Goal: Find specific page/section: Find specific page/section

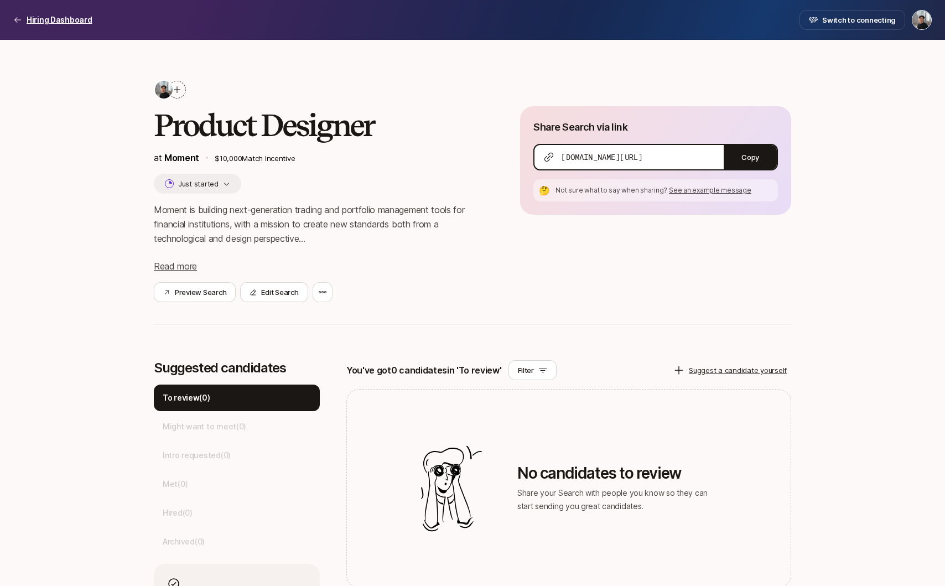
click at [63, 18] on p "Hiring Dashboard" at bounding box center [60, 19] width 66 height 13
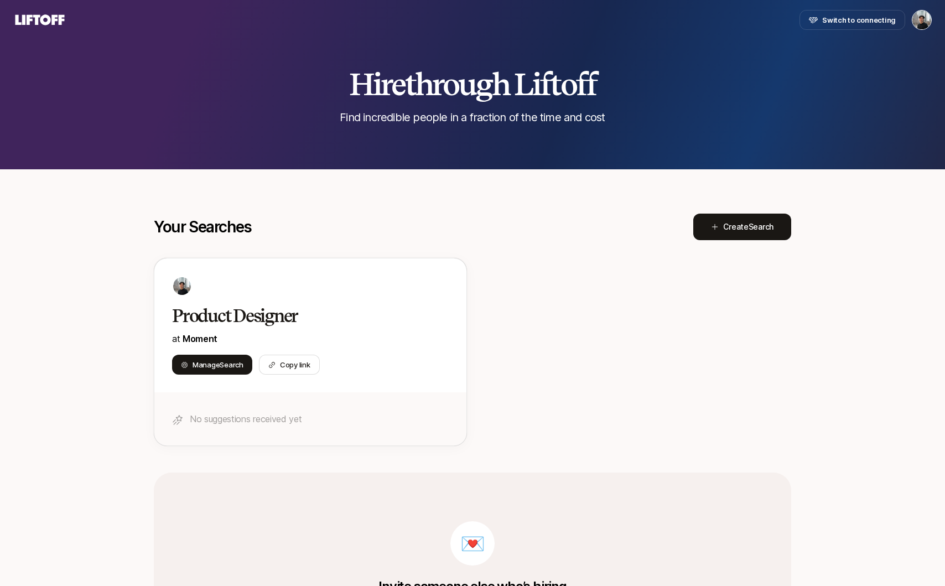
click at [22, 24] on icon at bounding box center [39, 19] width 53 height 15
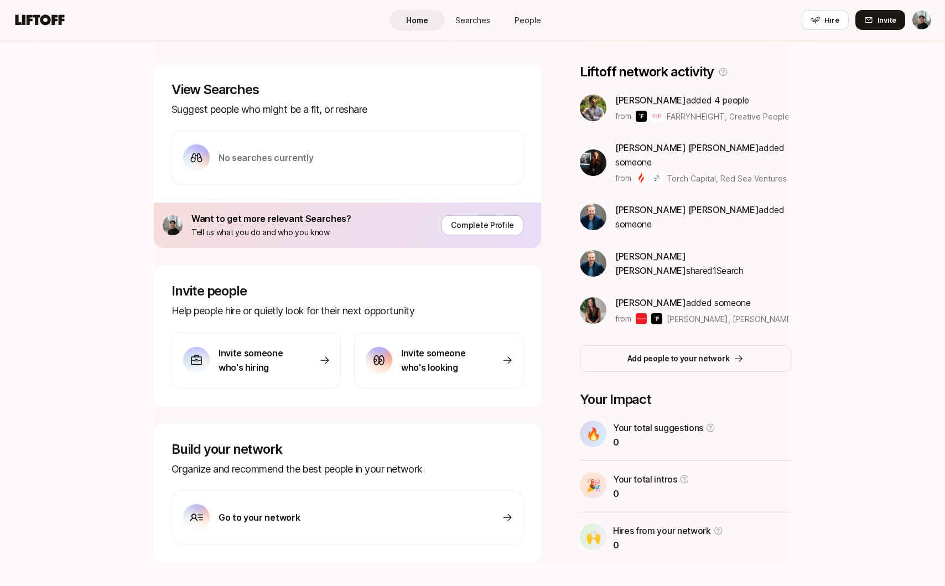
scroll to position [175, 0]
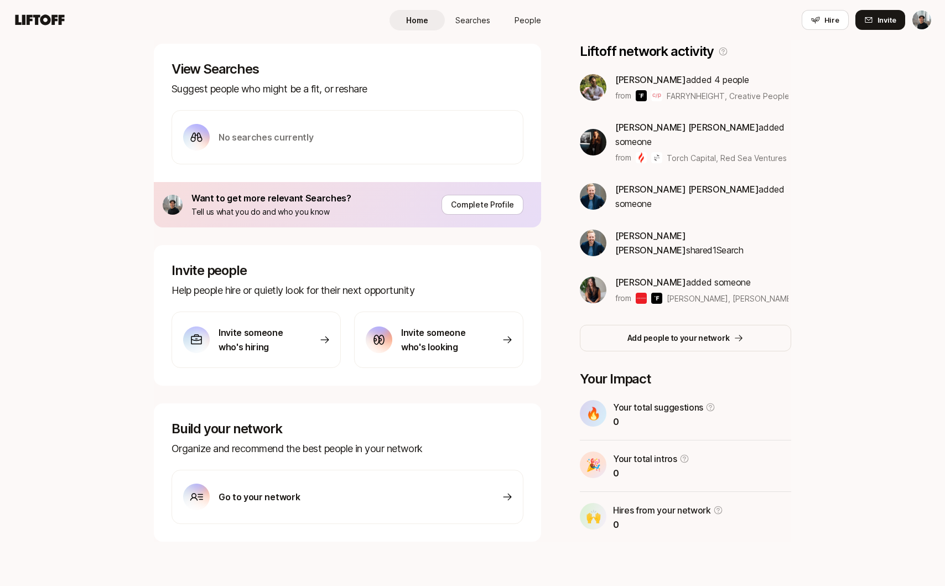
click at [466, 14] on span "Searches" at bounding box center [472, 20] width 35 height 12
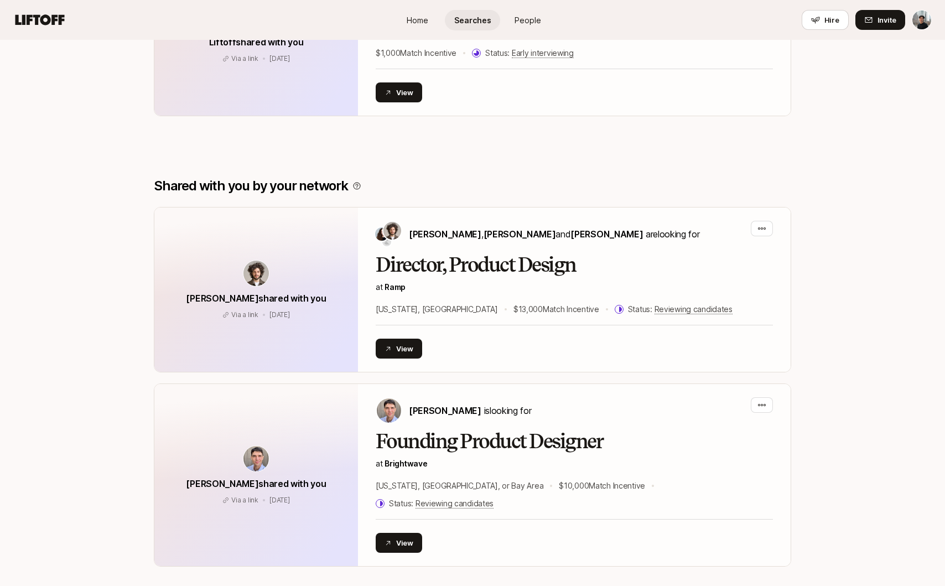
scroll to position [224, 0]
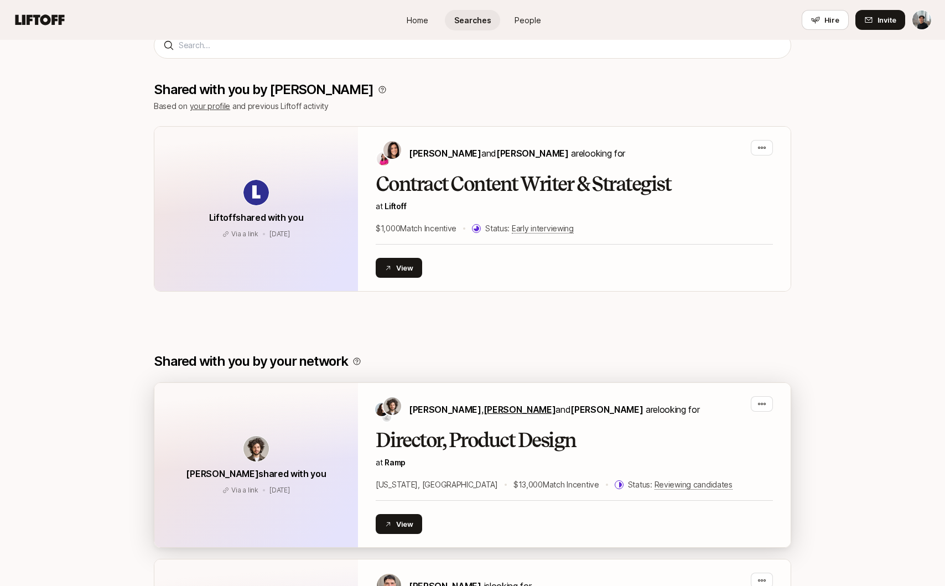
click at [487, 411] on span "[PERSON_NAME]" at bounding box center [520, 409] width 72 height 11
click at [570, 411] on span "[PERSON_NAME]" at bounding box center [606, 409] width 72 height 11
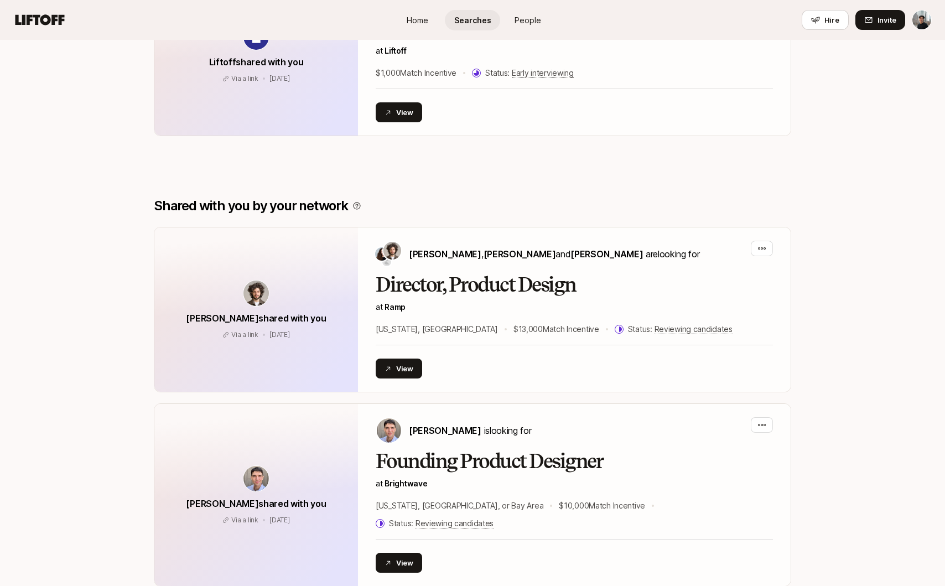
scroll to position [0, 0]
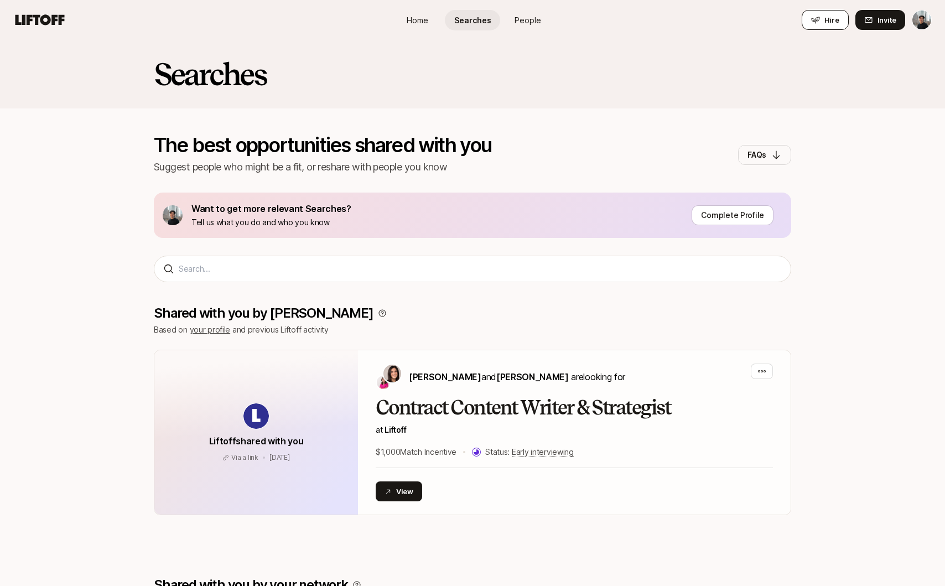
click at [839, 17] on button "Hire" at bounding box center [825, 20] width 47 height 20
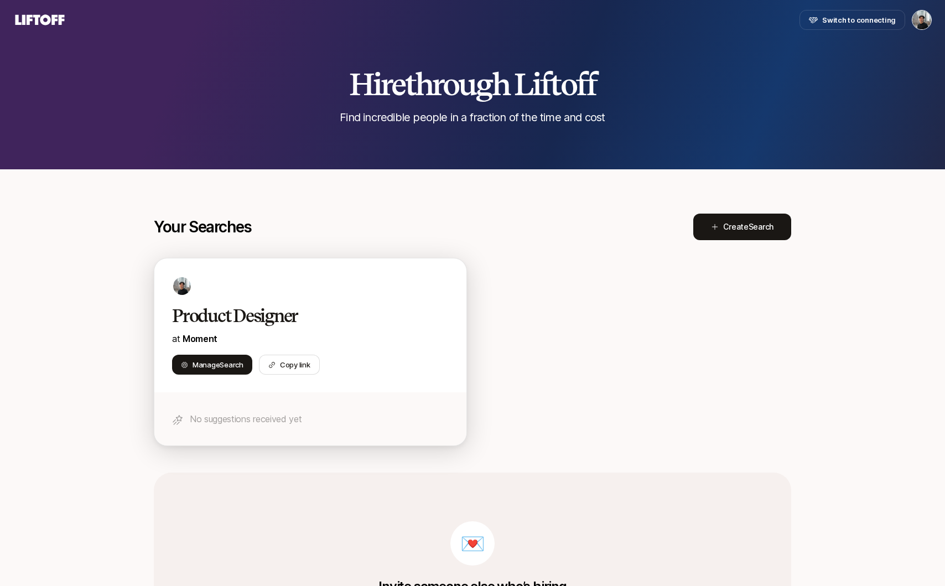
click at [312, 307] on h2 "Product Designer" at bounding box center [298, 316] width 253 height 22
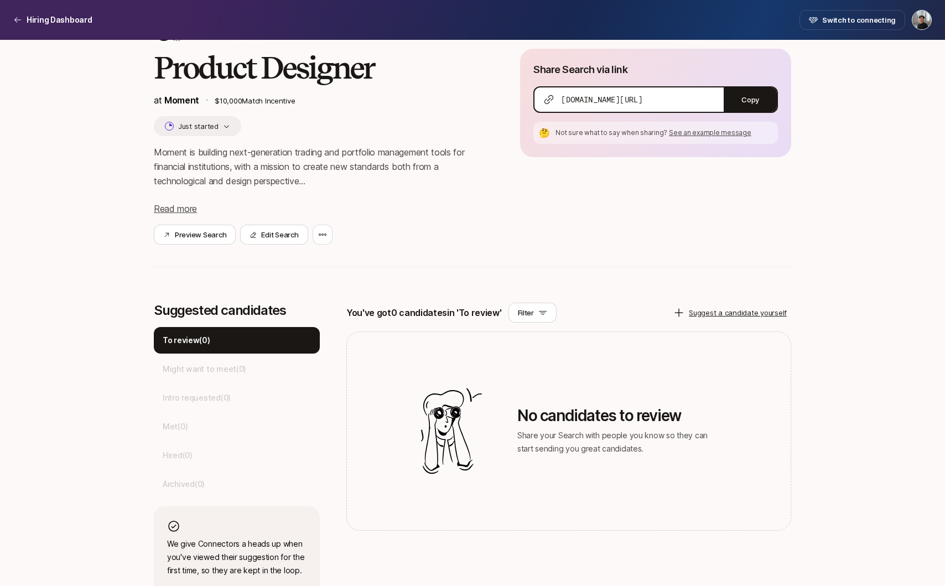
scroll to position [91, 0]
